Goal: Information Seeking & Learning: Learn about a topic

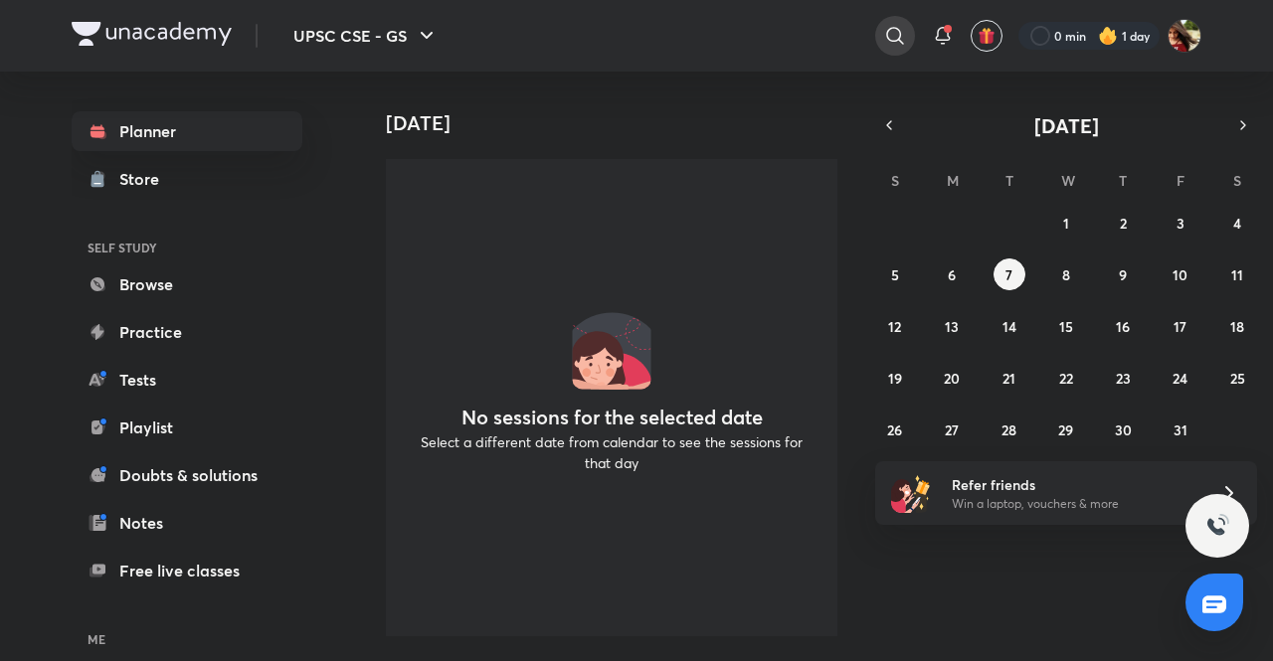
click at [894, 34] on icon at bounding box center [895, 36] width 24 height 24
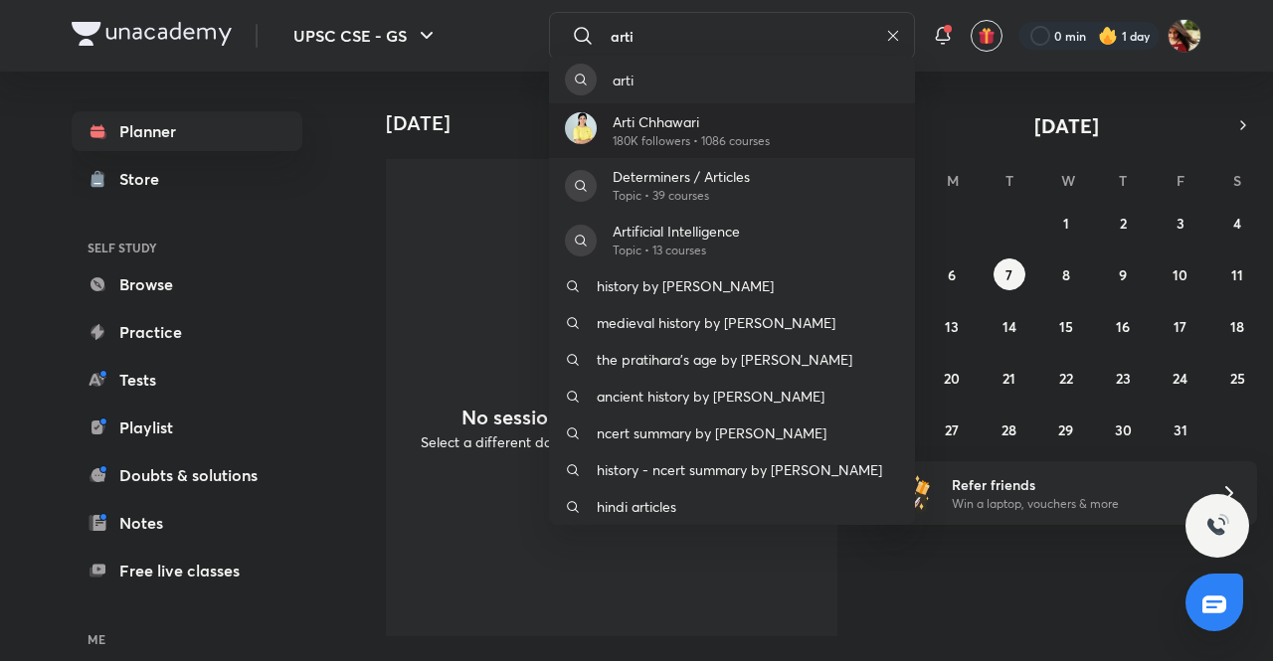
type input "arti"
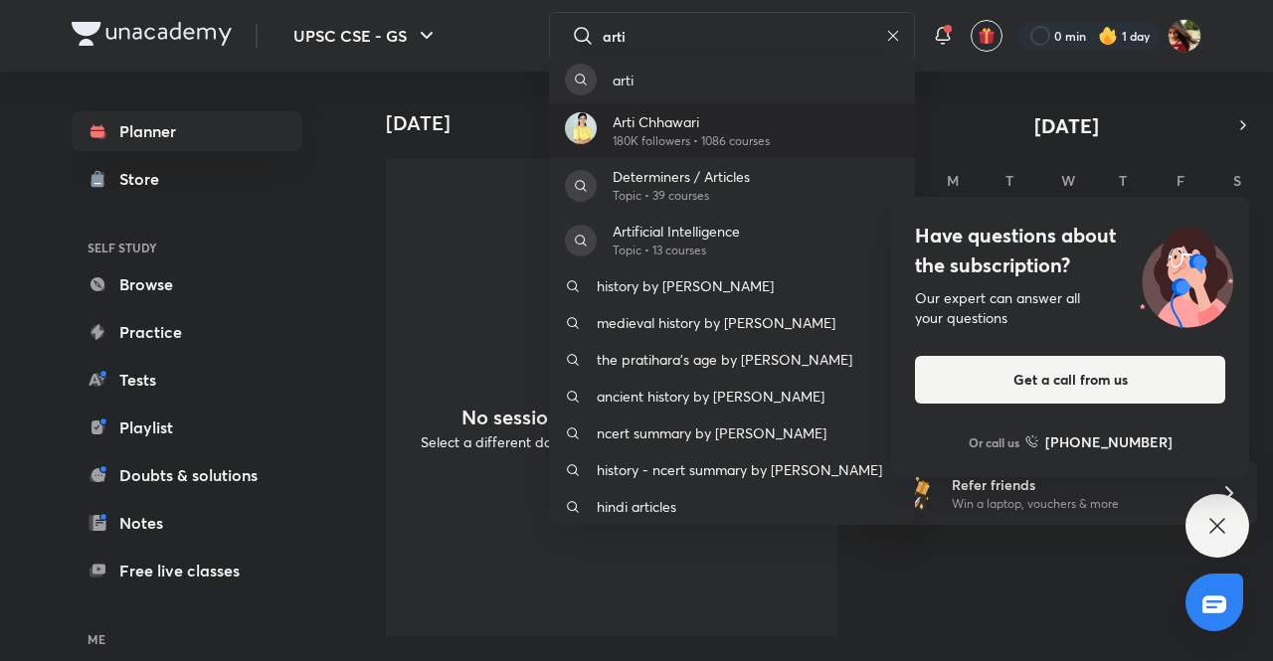
click at [767, 126] on p "Arti Chhawari" at bounding box center [691, 121] width 157 height 21
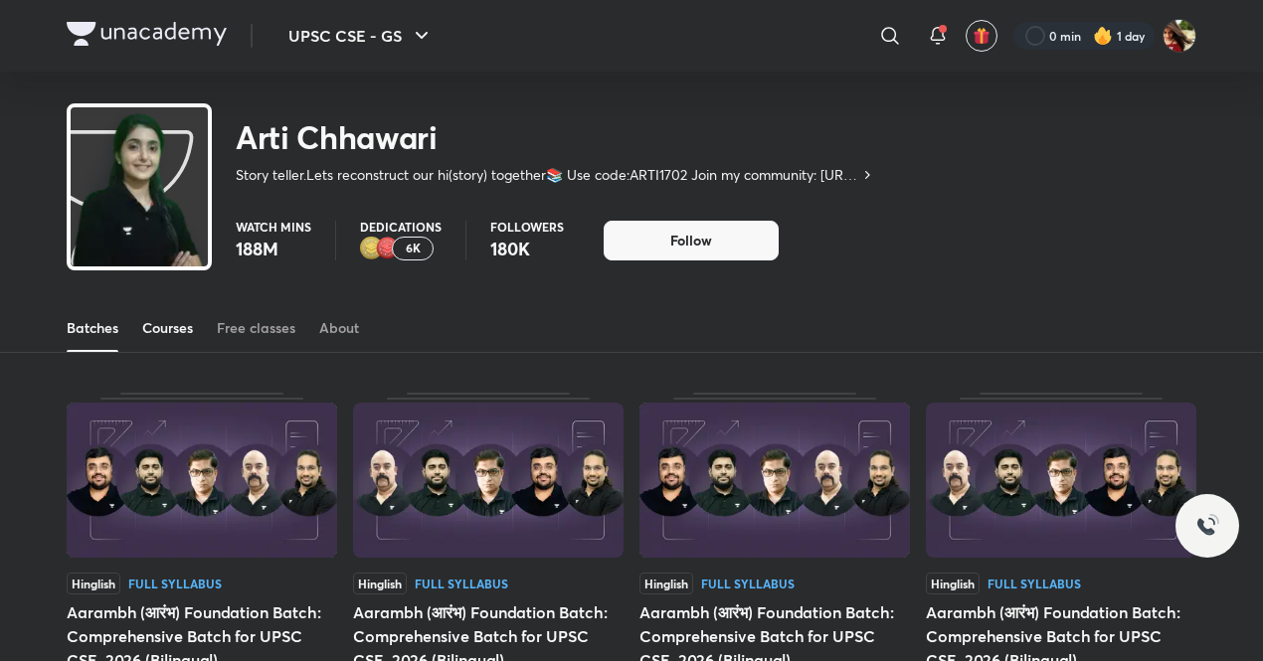
click at [186, 325] on div "Courses" at bounding box center [167, 328] width 51 height 20
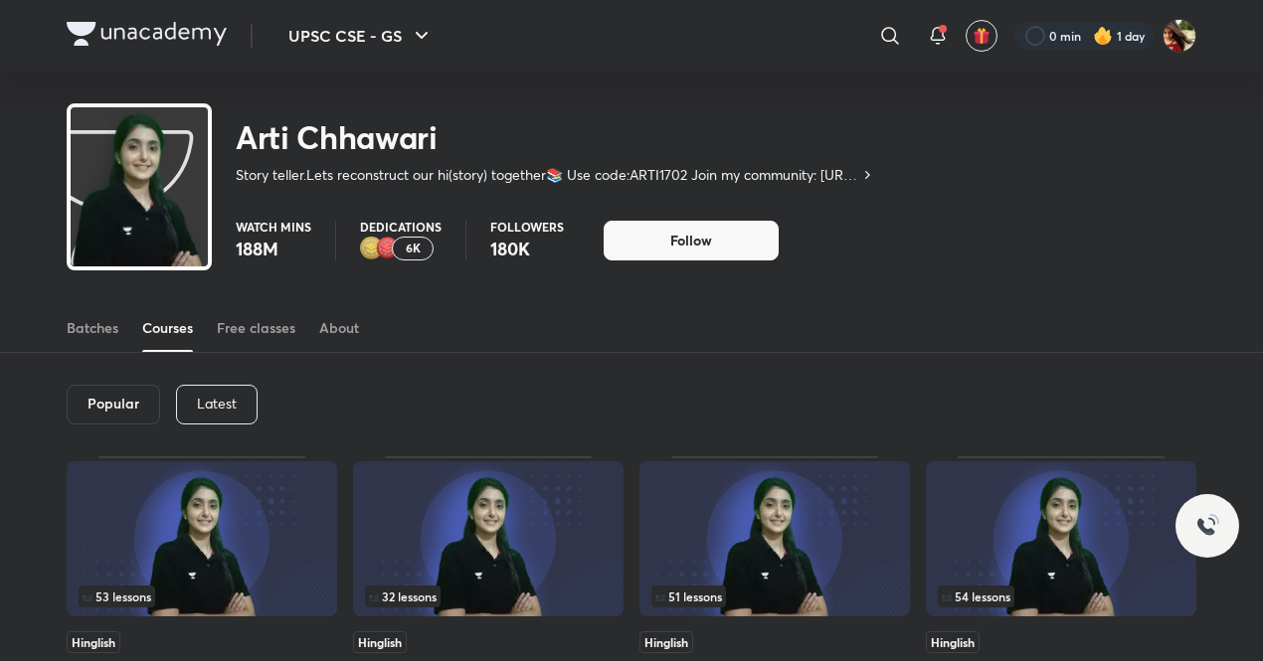
click at [229, 405] on p "Latest" at bounding box center [217, 404] width 40 height 16
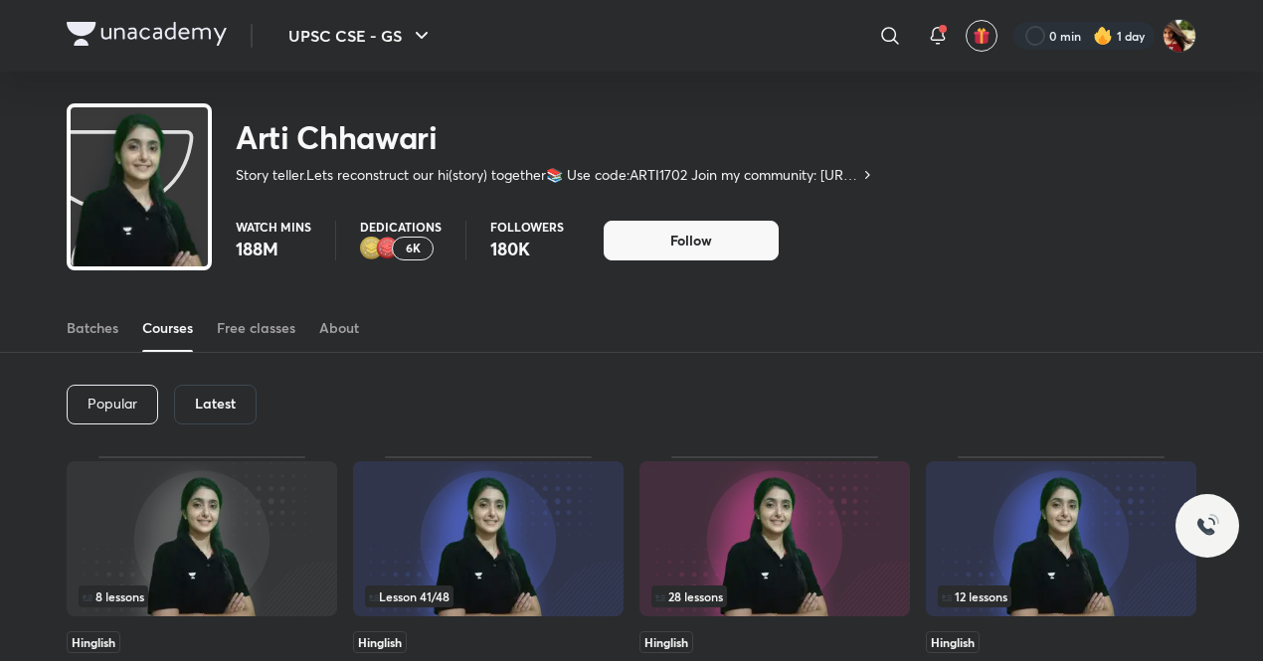
click at [229, 405] on h6 "Latest" at bounding box center [215, 404] width 41 height 16
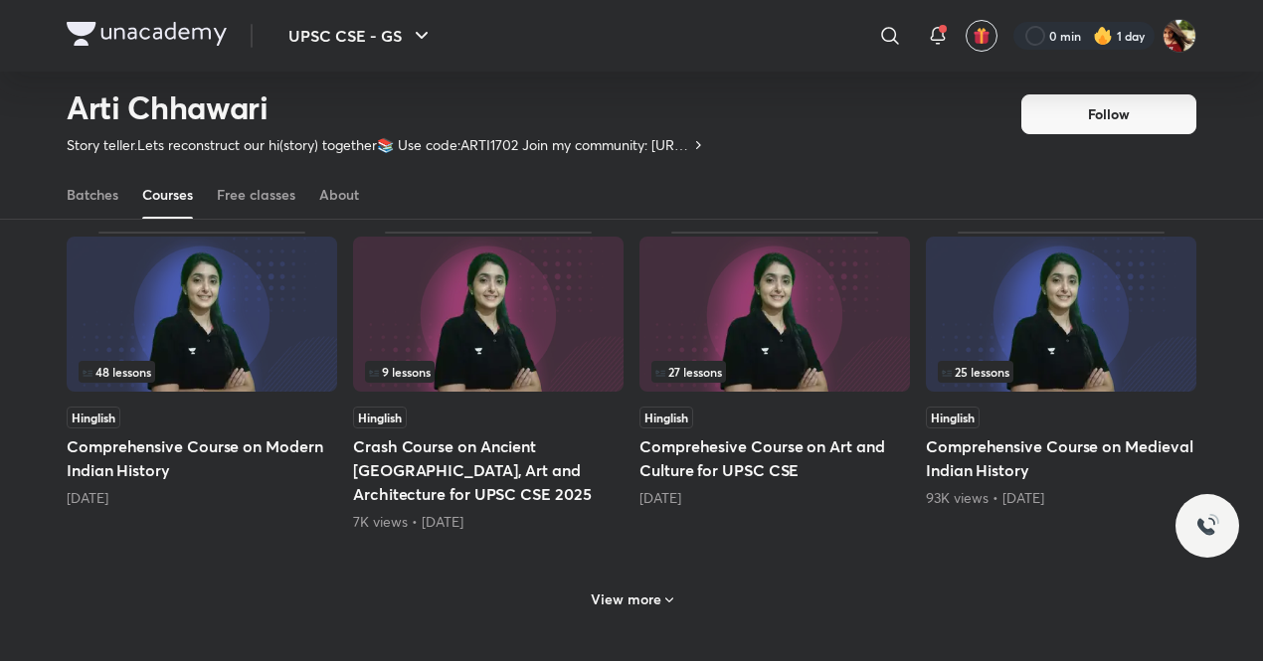
scroll to position [824, 0]
click at [279, 288] on img at bounding box center [202, 313] width 271 height 155
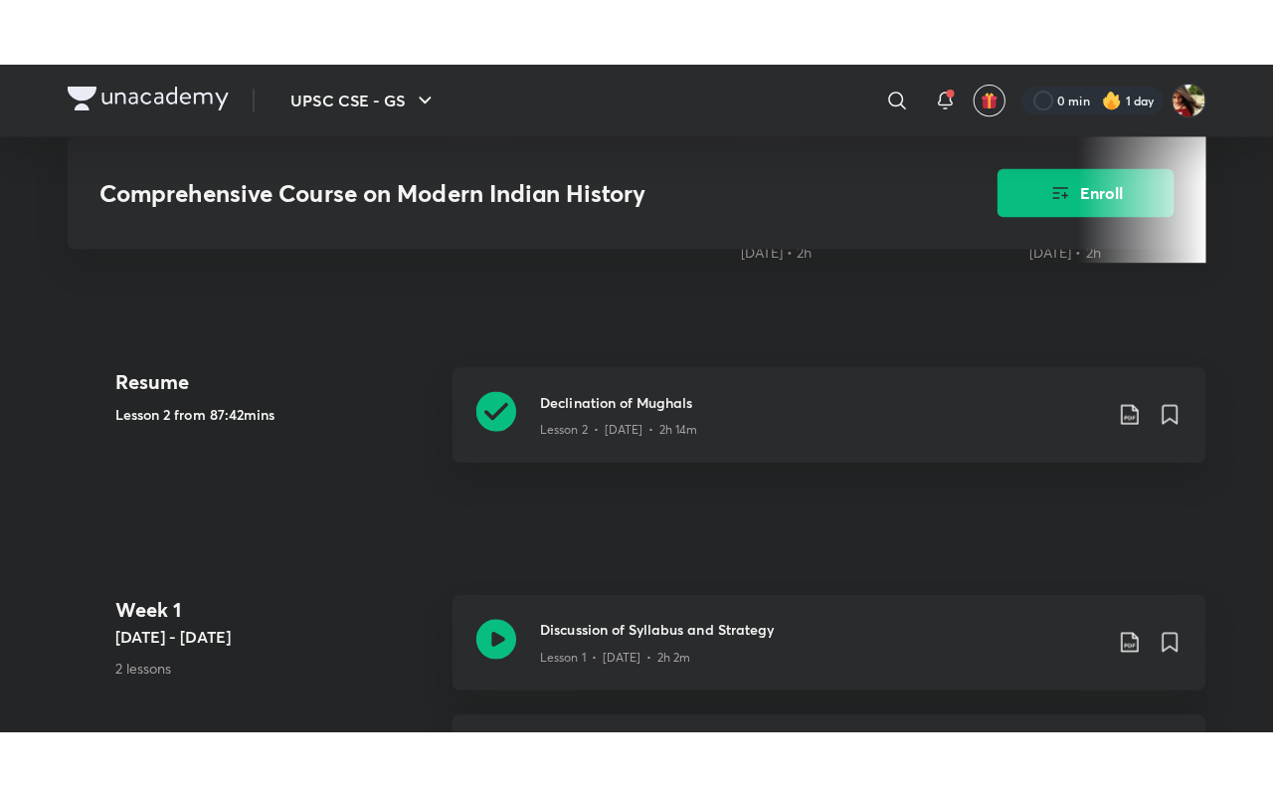
scroll to position [744, 0]
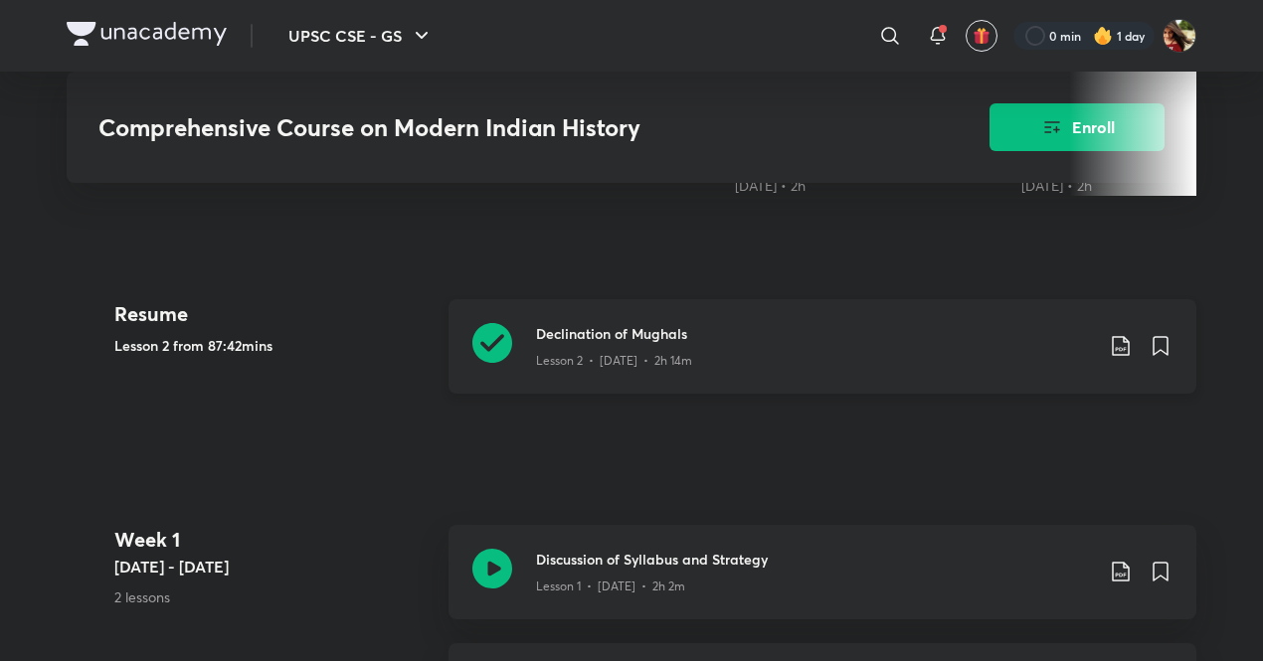
click at [574, 352] on p "Lesson 2 • [DATE] • 2h 14m" at bounding box center [614, 361] width 156 height 18
